Goal: Task Accomplishment & Management: Use online tool/utility

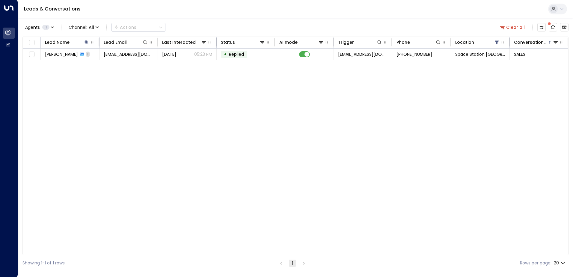
click at [86, 41] on icon at bounding box center [87, 42] width 4 height 4
click at [124, 64] on icon "button" at bounding box center [124, 64] width 4 height 4
click at [109, 65] on input "text" at bounding box center [86, 63] width 83 height 11
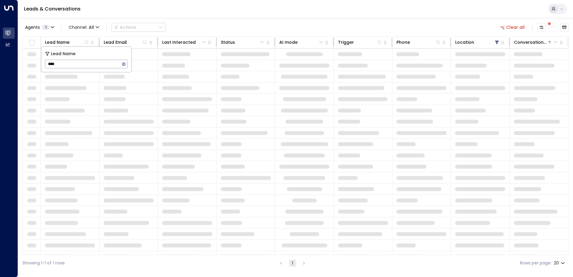
type input "*****"
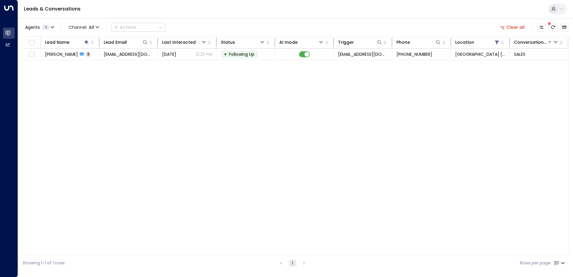
click at [205, 27] on div "Agents 1 Channel: All Actions Clear all" at bounding box center [295, 27] width 546 height 13
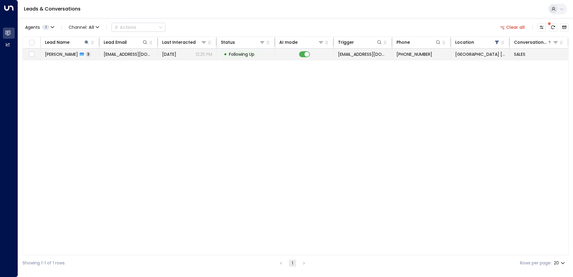
click at [112, 57] on span "[EMAIL_ADDRESS][DOMAIN_NAME]" at bounding box center [129, 54] width 50 height 6
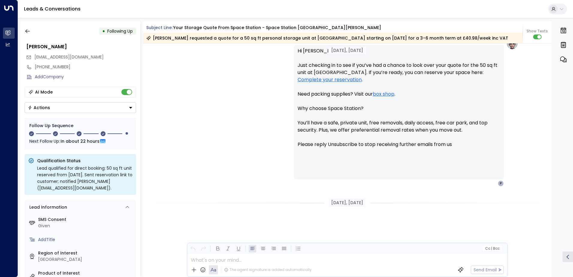
scroll to position [404, 0]
